Goal: Find contact information: Find contact information

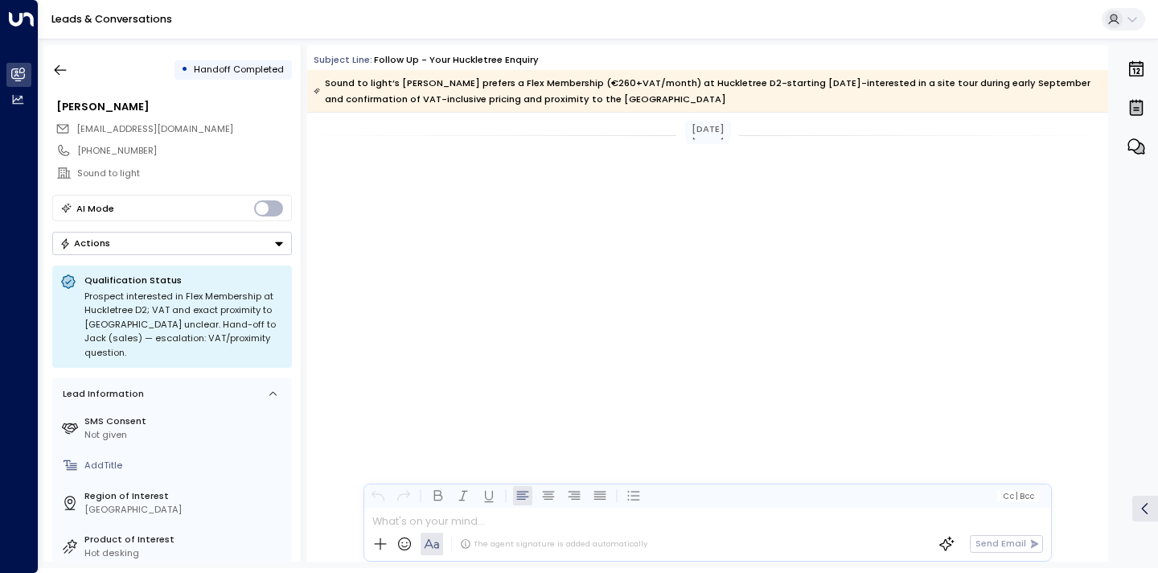
scroll to position [2125, 0]
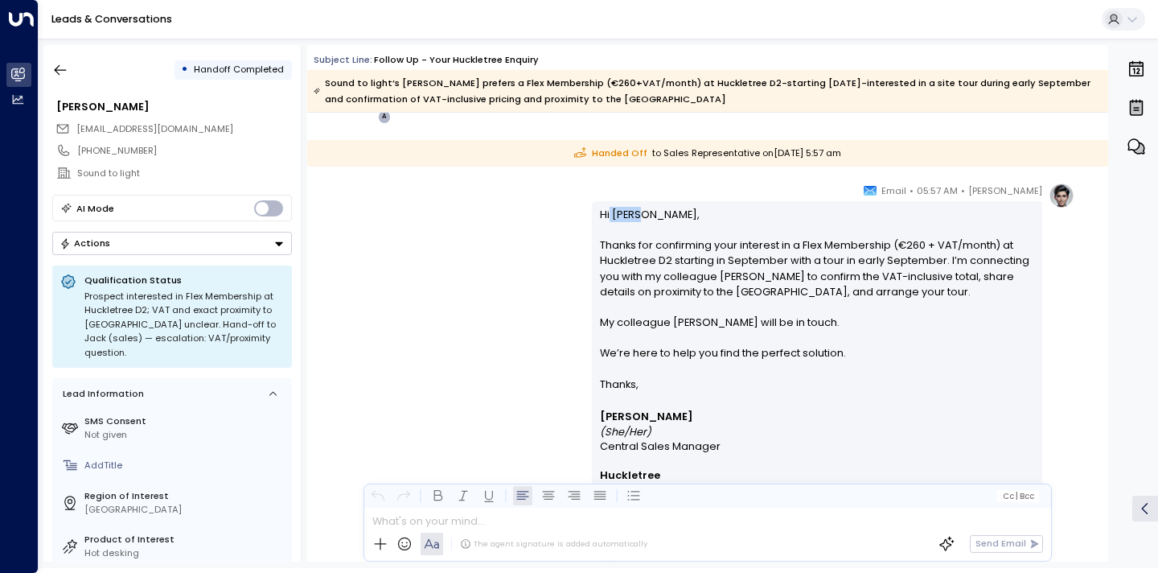
drag, startPoint x: 634, startPoint y: 214, endPoint x: 607, endPoint y: 214, distance: 26.5
click at [607, 214] on p "Hi [PERSON_NAME], Thanks for confirming your interest in a Flex Membership (€26…" at bounding box center [817, 292] width 435 height 170
copy p "Iveta"
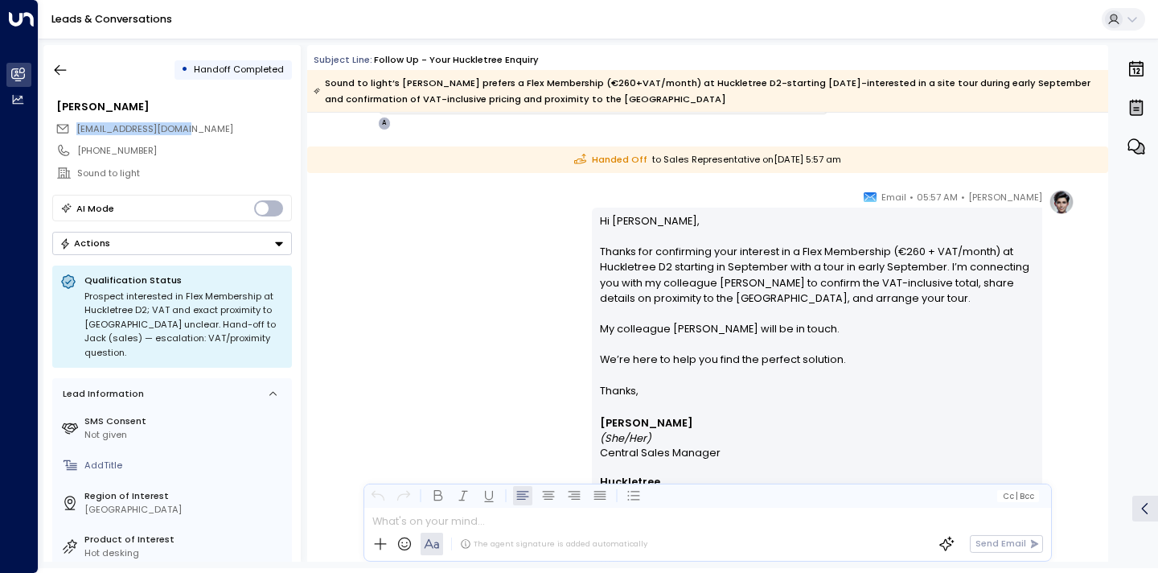
drag, startPoint x: 173, startPoint y: 129, endPoint x: 76, endPoint y: 126, distance: 97.3
click at [76, 126] on div "[EMAIL_ADDRESS][DOMAIN_NAME]" at bounding box center [173, 128] width 236 height 21
copy span "[EMAIL_ADDRESS][DOMAIN_NAME]"
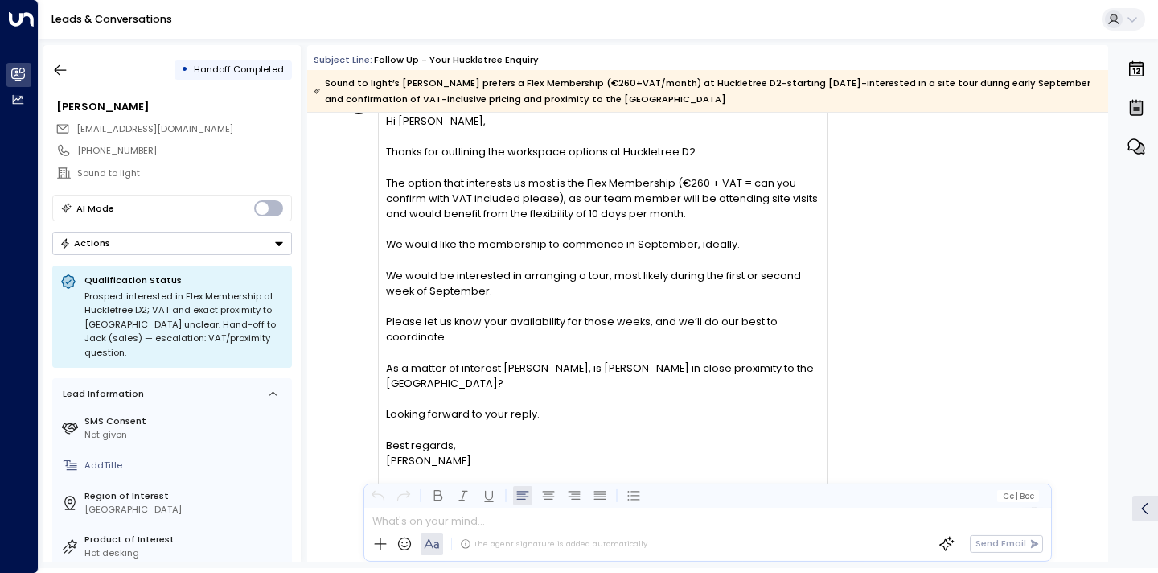
scroll to position [1511, 0]
